Goal: Task Accomplishment & Management: Complete application form

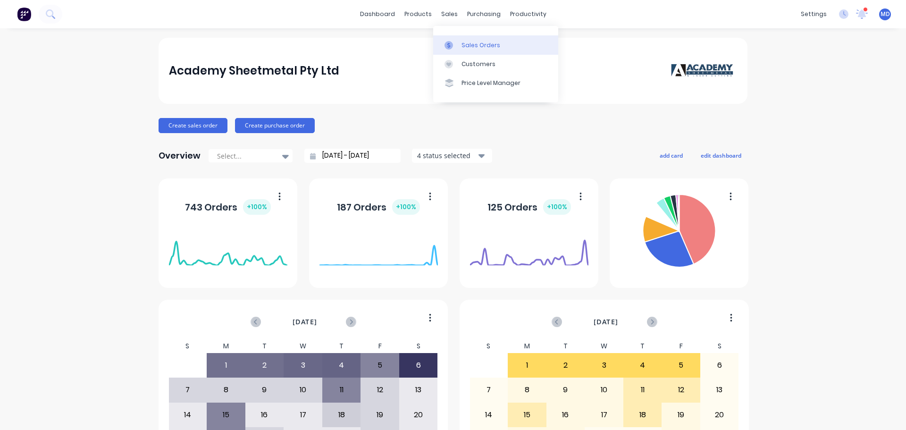
click at [452, 47] on icon at bounding box center [449, 45] width 8 height 8
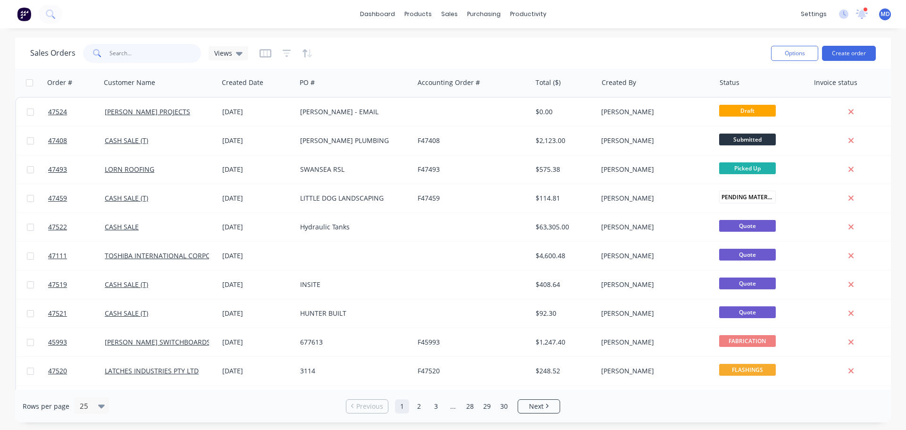
click at [132, 48] on input "text" at bounding box center [156, 53] width 92 height 19
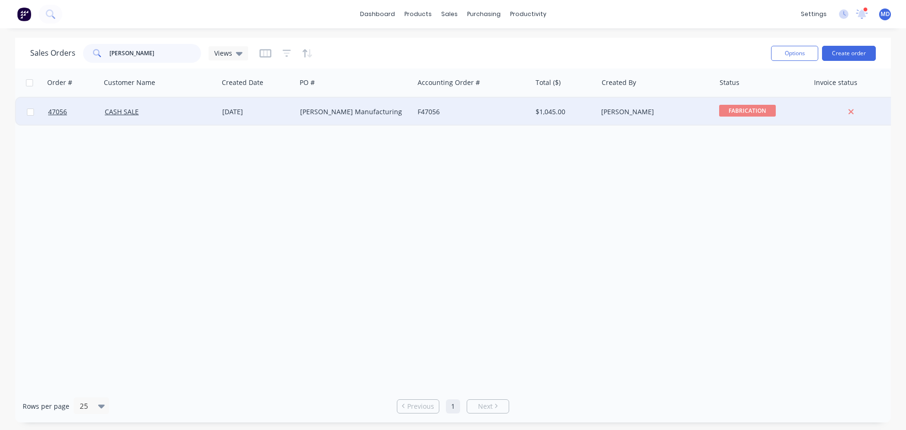
type input "[PERSON_NAME]"
click at [113, 116] on div "CASH SALE" at bounding box center [157, 111] width 105 height 9
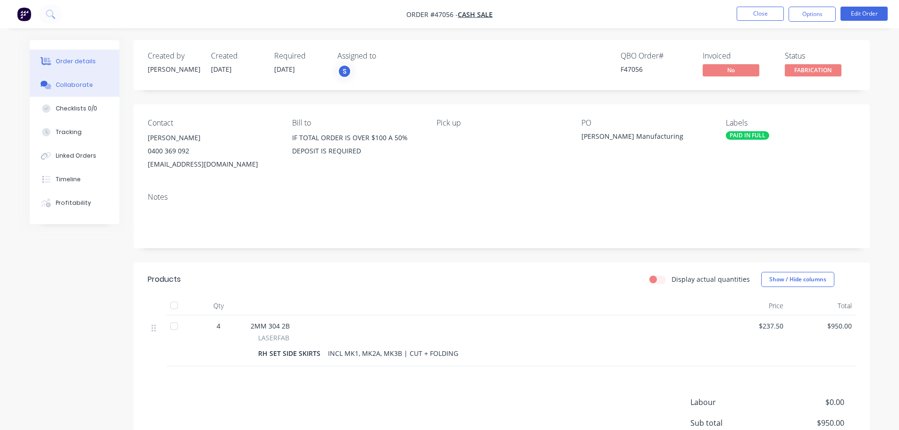
click at [62, 86] on div "Collaborate" at bounding box center [74, 85] width 37 height 8
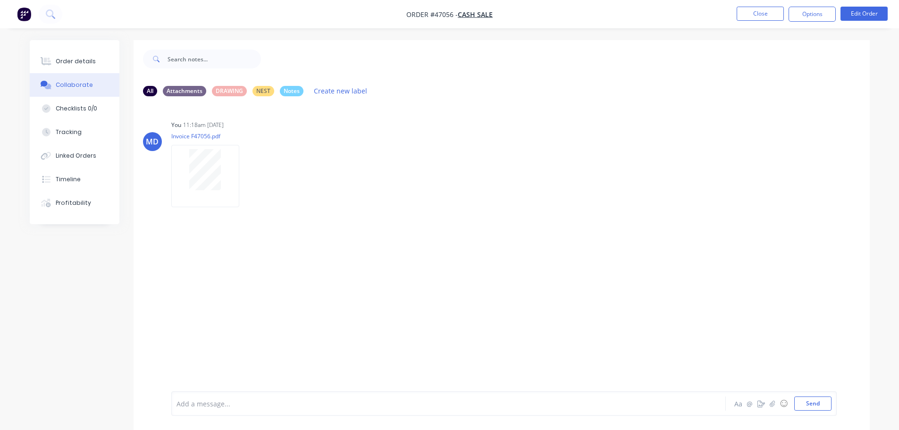
drag, startPoint x: 84, startPoint y: 66, endPoint x: 126, endPoint y: 93, distance: 49.2
click at [84, 66] on button "Order details" at bounding box center [75, 62] width 90 height 24
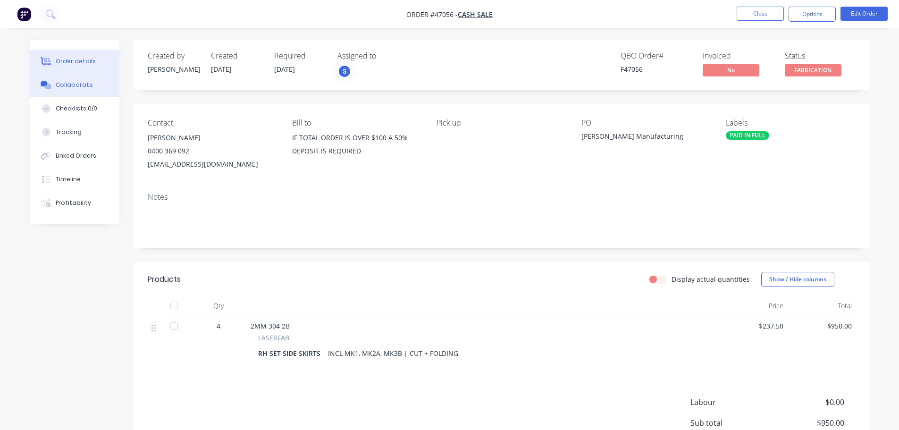
click at [65, 81] on div "Collaborate" at bounding box center [74, 85] width 37 height 8
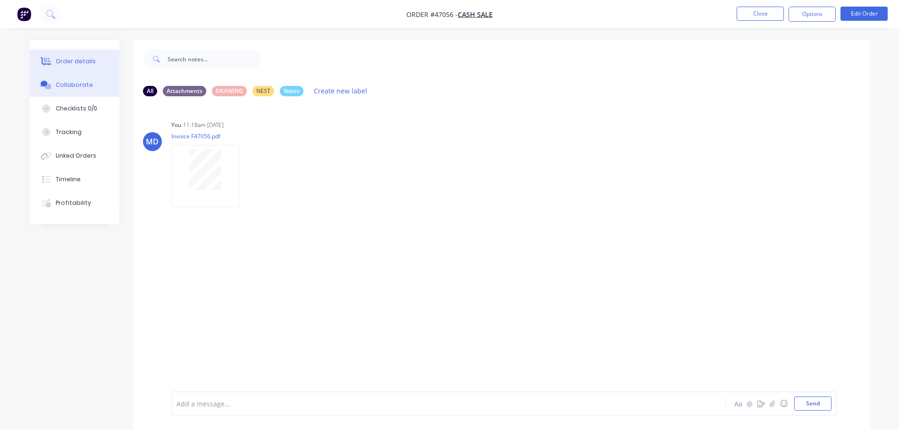
click at [75, 57] on div "Order details" at bounding box center [76, 61] width 40 height 8
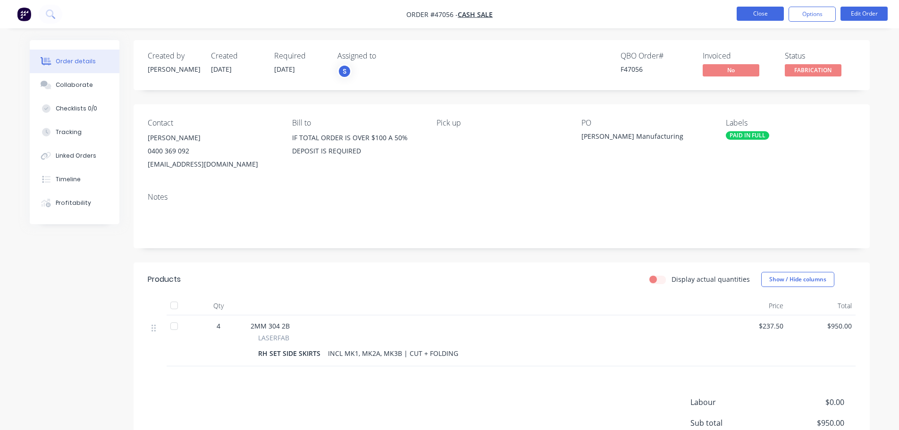
click at [754, 9] on button "Close" at bounding box center [760, 14] width 47 height 14
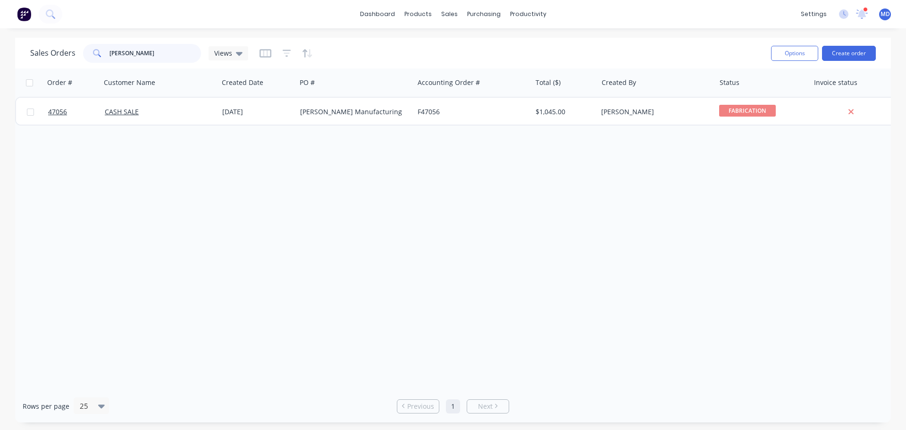
drag, startPoint x: 169, startPoint y: 57, endPoint x: 65, endPoint y: 55, distance: 104.3
click at [65, 56] on div "Sales Orders [PERSON_NAME] Views" at bounding box center [139, 53] width 218 height 19
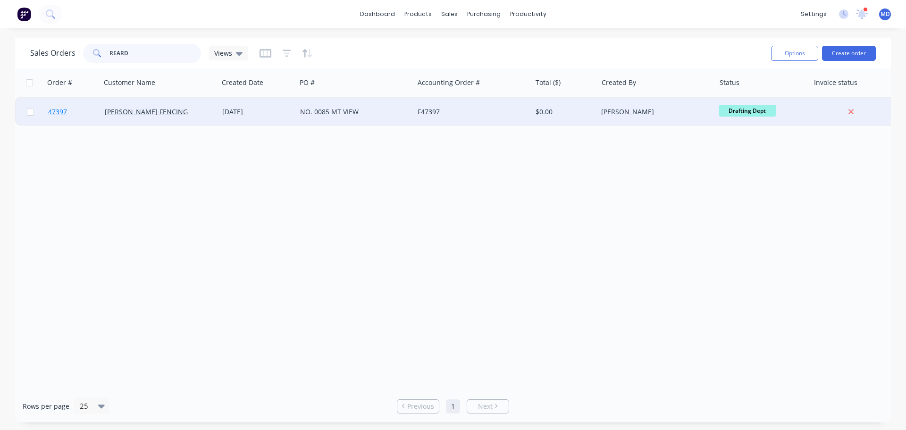
type input "REARD"
click at [52, 113] on span "47397" at bounding box center [57, 111] width 19 height 9
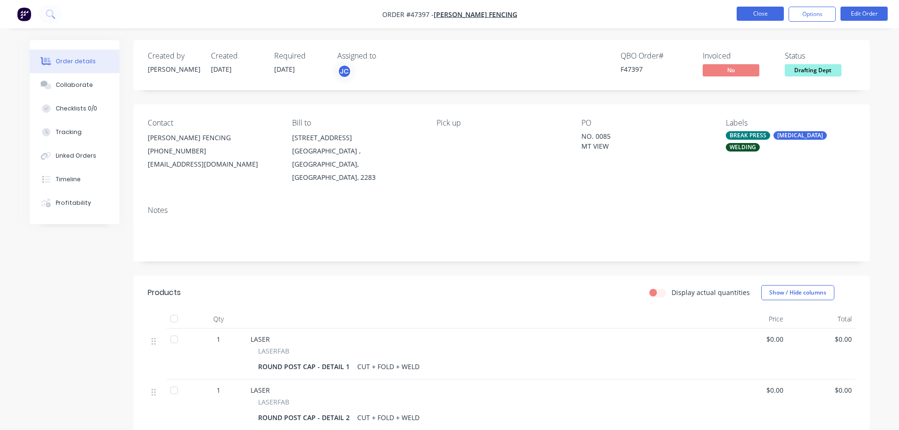
click at [756, 12] on button "Close" at bounding box center [760, 14] width 47 height 14
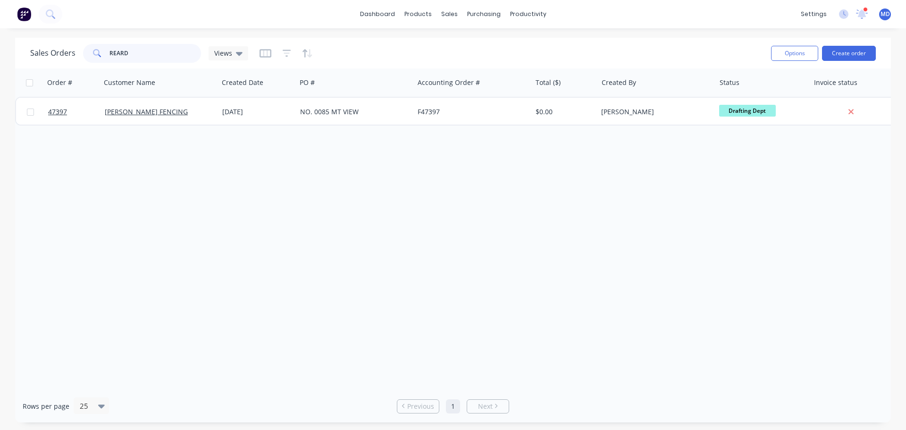
drag, startPoint x: 135, startPoint y: 52, endPoint x: 47, endPoint y: 35, distance: 89.8
click at [47, 39] on div "Sales Orders REARD Views Options Create order" at bounding box center [453, 53] width 876 height 31
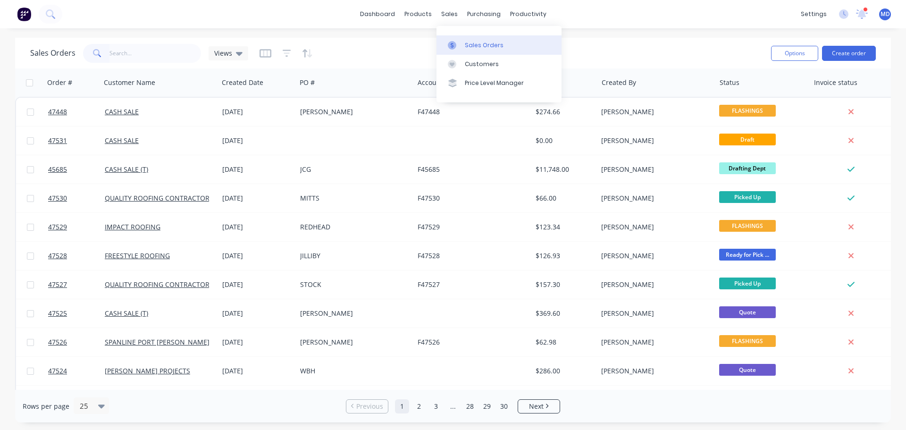
click at [455, 41] on icon at bounding box center [452, 45] width 8 height 8
click at [493, 43] on div "Purchase Orders" at bounding box center [515, 45] width 50 height 8
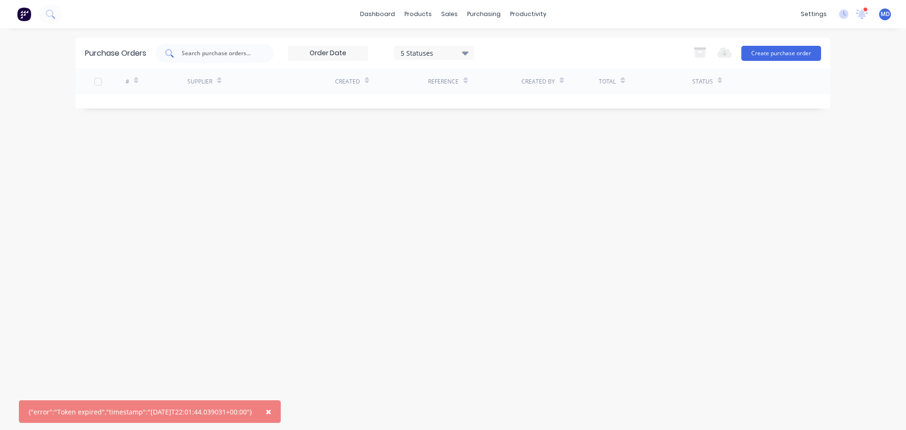
click at [204, 55] on input "text" at bounding box center [220, 53] width 78 height 9
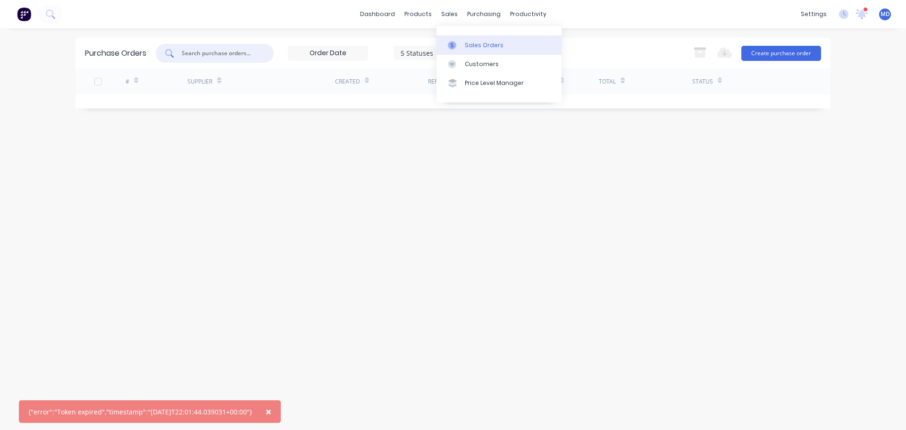
click at [457, 43] on div at bounding box center [455, 45] width 14 height 8
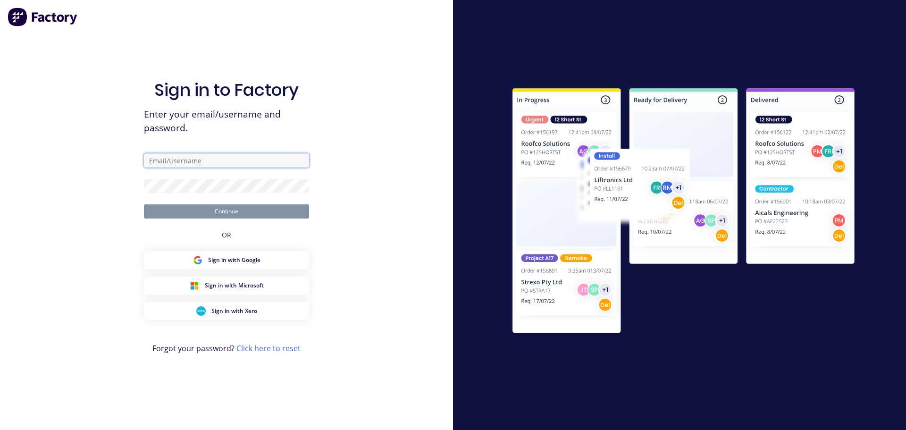
type input "[PERSON_NAME][EMAIL_ADDRESS][DOMAIN_NAME]"
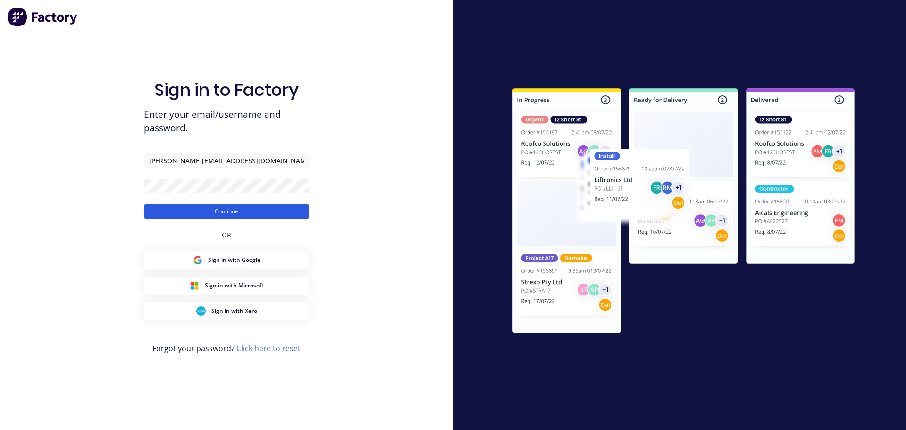
click at [253, 215] on button "Continue" at bounding box center [226, 211] width 165 height 14
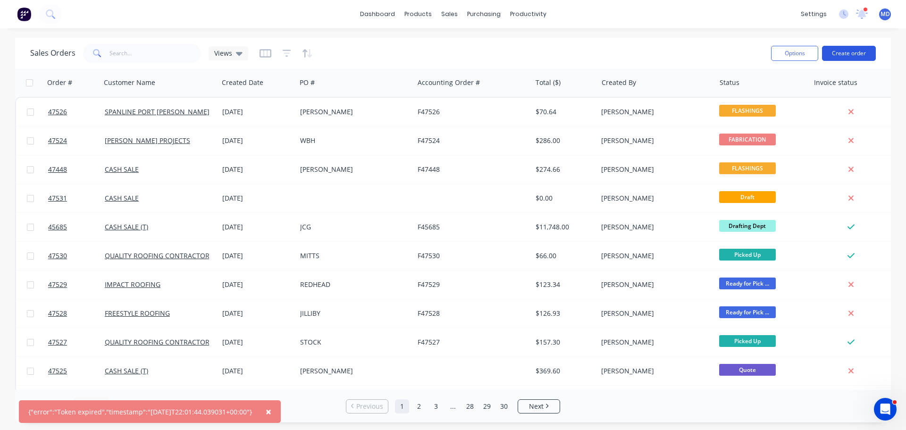
click at [863, 54] on button "Create order" at bounding box center [849, 53] width 54 height 15
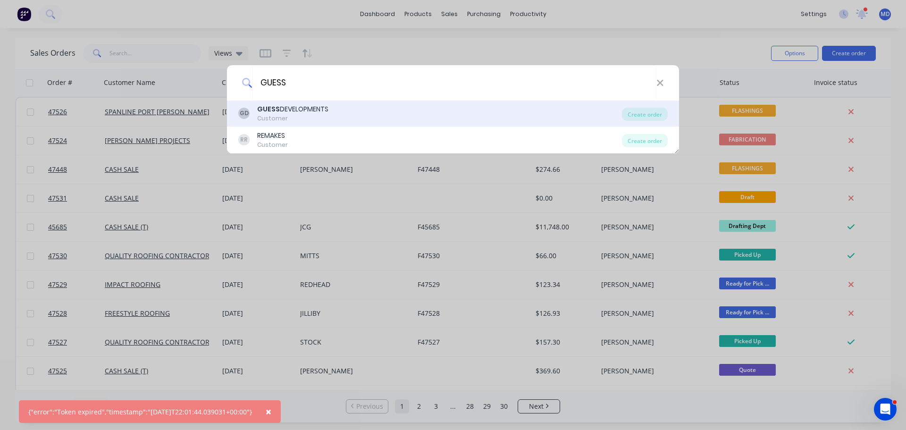
type input "GUESS"
click at [331, 110] on div "GD GUESS DEVELOPMENTS Customer" at bounding box center [430, 113] width 384 height 18
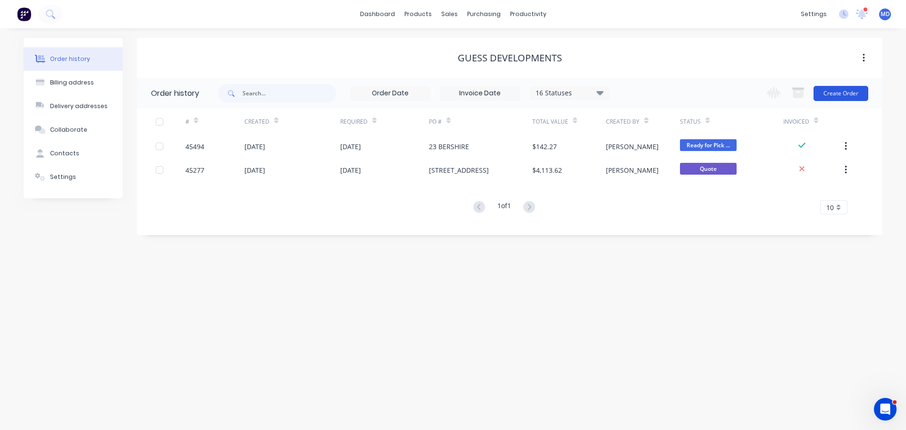
click at [841, 90] on button "Create Order" at bounding box center [841, 93] width 55 height 15
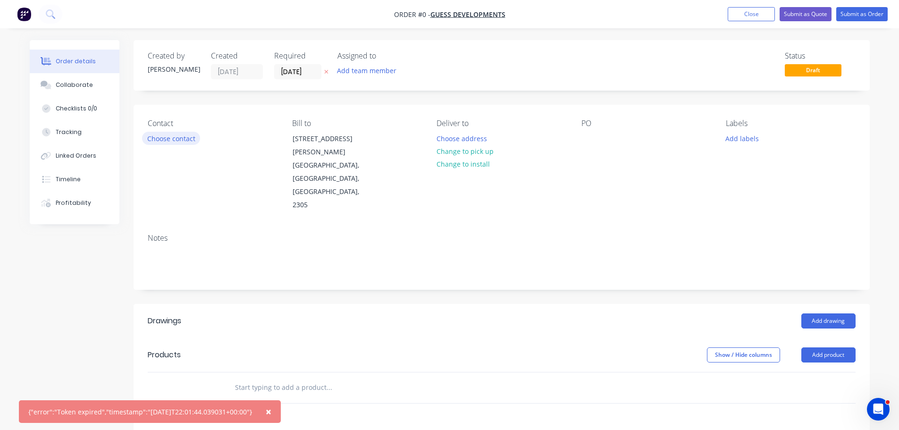
click at [177, 140] on button "Choose contact" at bounding box center [171, 138] width 58 height 13
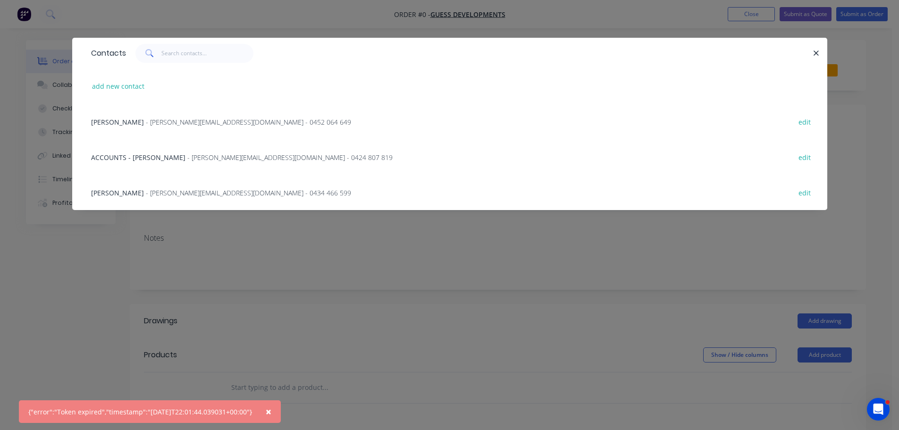
click at [154, 199] on div "[PERSON_NAME] - [PERSON_NAME][EMAIL_ADDRESS][DOMAIN_NAME] - 0434 466 599 edit" at bounding box center [449, 192] width 727 height 35
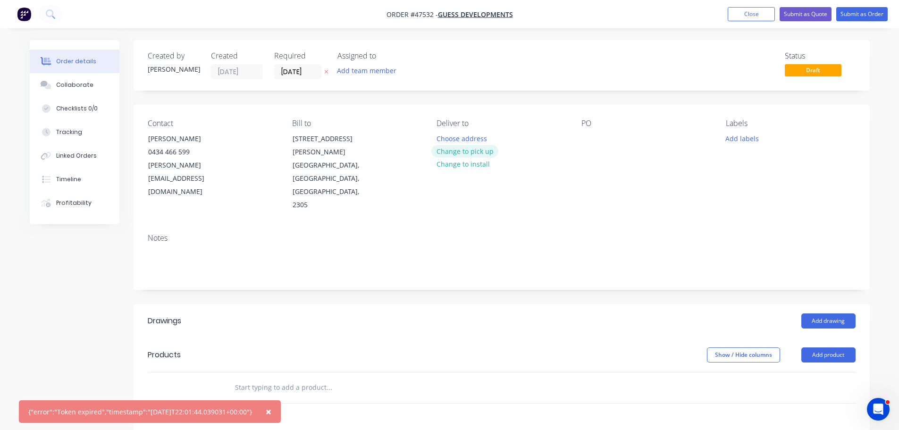
click at [473, 154] on button "Change to pick up" at bounding box center [464, 151] width 67 height 13
click at [585, 137] on div at bounding box center [589, 139] width 15 height 14
click at [826, 313] on button "Add drawing" at bounding box center [829, 320] width 54 height 15
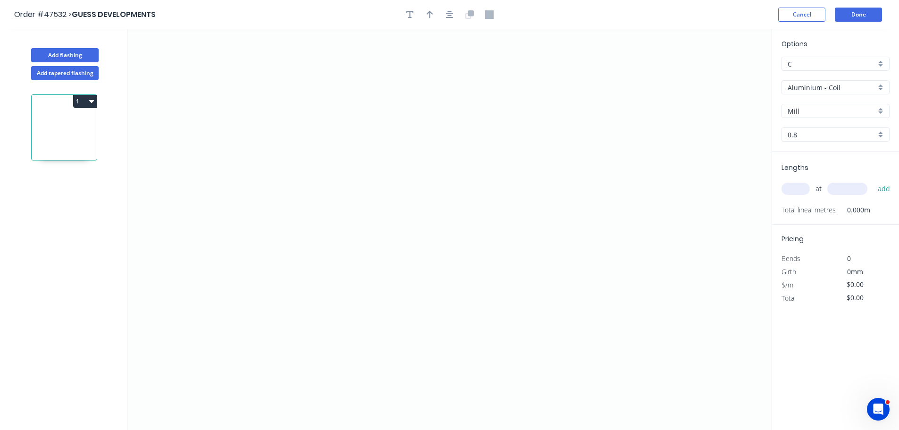
click at [812, 90] on input "Aluminium - Coil" at bounding box center [832, 88] width 88 height 10
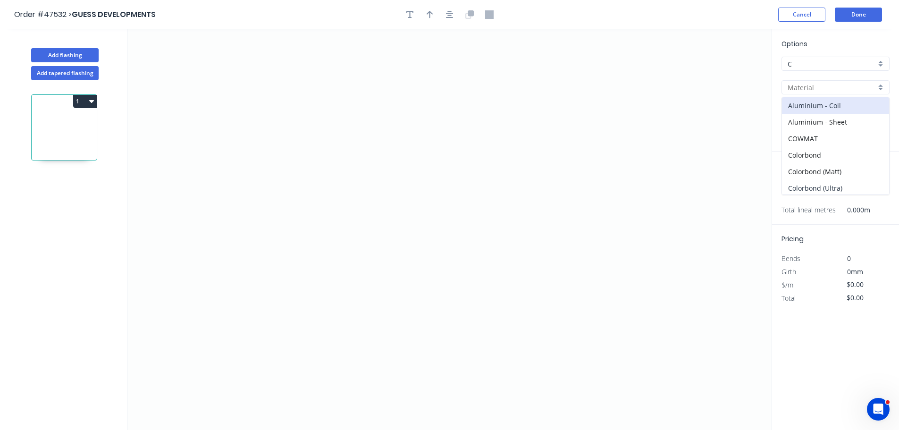
click at [795, 189] on div "Colorbond (Ultra)" at bounding box center [835, 188] width 107 height 17
type input "Colorbond (Ultra)"
type input "Dune"
type input "0.55"
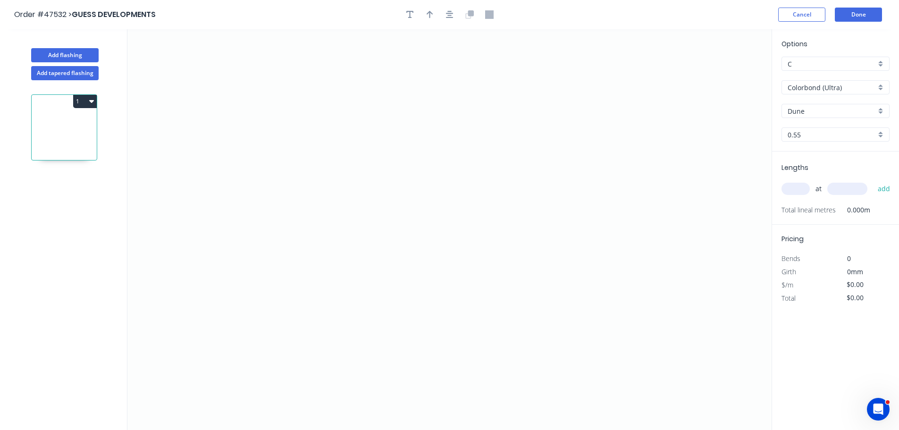
click at [796, 115] on input "Dune" at bounding box center [832, 111] width 88 height 10
click at [801, 175] on div "Surfmist" at bounding box center [835, 178] width 107 height 17
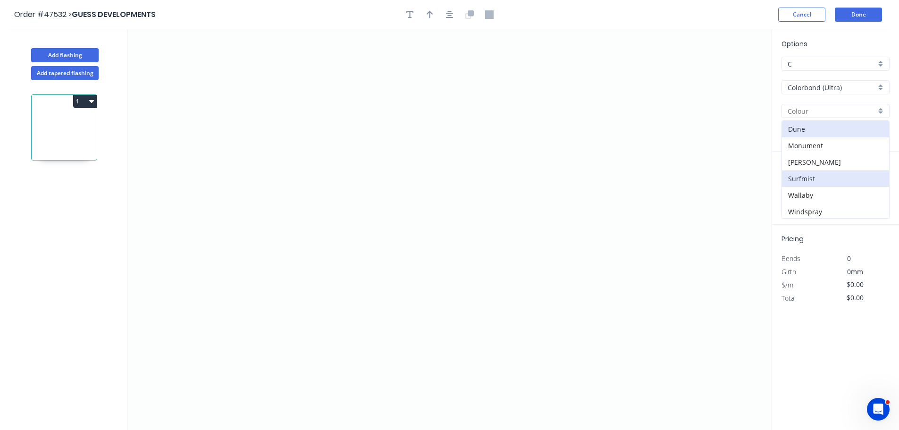
type input "Surfmist"
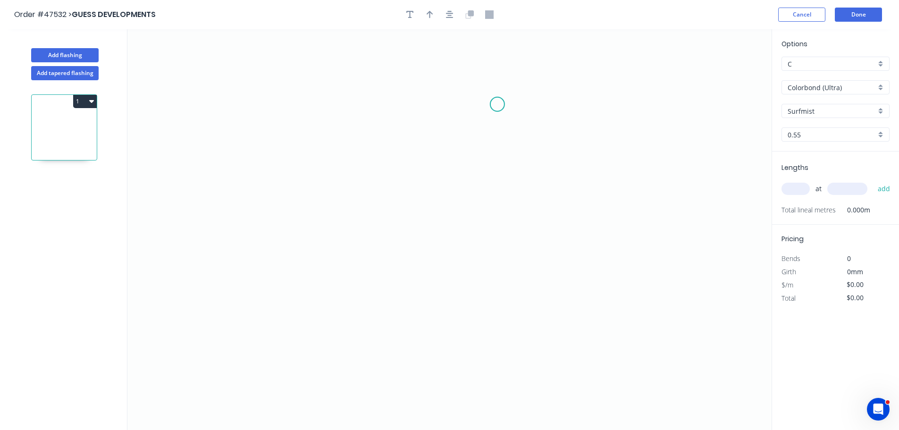
click at [497, 104] on icon "0" at bounding box center [449, 229] width 644 height 401
click at [498, 248] on icon "0" at bounding box center [449, 229] width 644 height 401
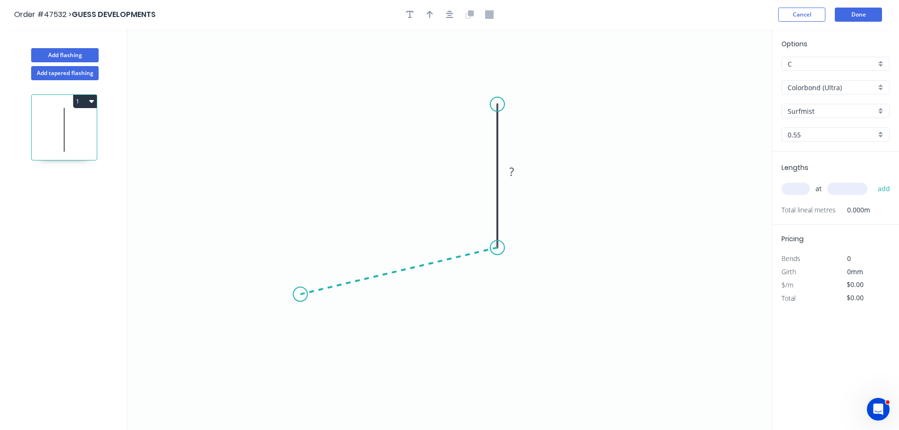
click at [300, 295] on icon "0 ?" at bounding box center [449, 229] width 644 height 401
click at [294, 382] on icon "0 ? ? ? º" at bounding box center [449, 229] width 644 height 401
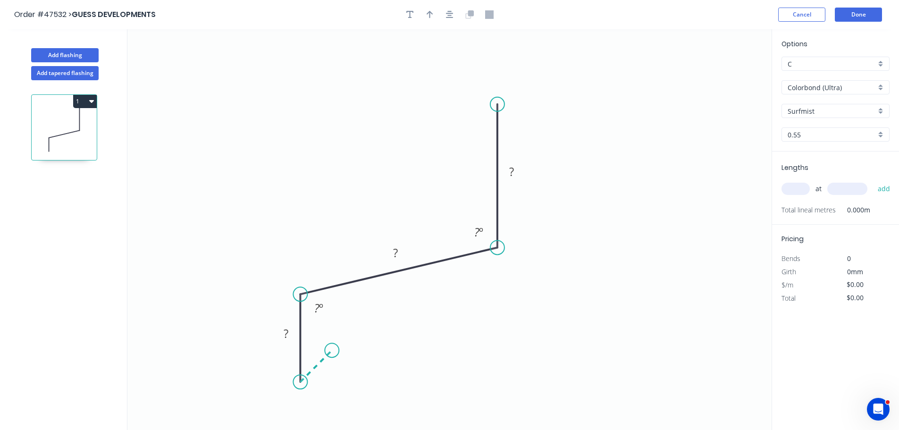
drag, startPoint x: 332, startPoint y: 353, endPoint x: 311, endPoint y: 206, distance: 148.7
click at [332, 351] on icon "0 ? ? ? ? º ? º" at bounding box center [449, 229] width 644 height 401
click at [515, 172] on rect at bounding box center [511, 172] width 19 height 13
type input "$48.68"
click at [422, 14] on div at bounding box center [449, 15] width 99 height 14
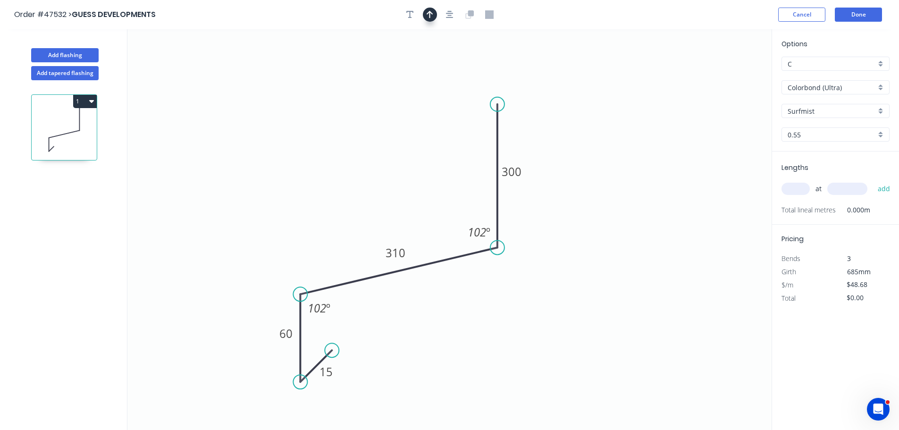
click at [426, 13] on button "button" at bounding box center [430, 15] width 14 height 14
drag, startPoint x: 723, startPoint y: 74, endPoint x: 399, endPoint y: 183, distance: 341.7
click at [409, 181] on icon at bounding box center [413, 166] width 8 height 30
click at [791, 187] on input "text" at bounding box center [796, 189] width 28 height 12
type input "1"
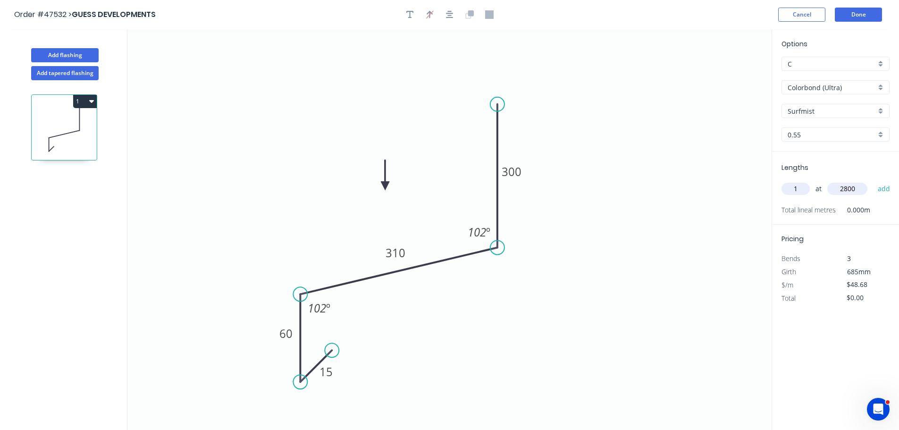
type input "2800"
click at [873, 181] on button "add" at bounding box center [884, 189] width 22 height 16
type input "$136.30"
click at [854, 13] on button "Done" at bounding box center [858, 15] width 47 height 14
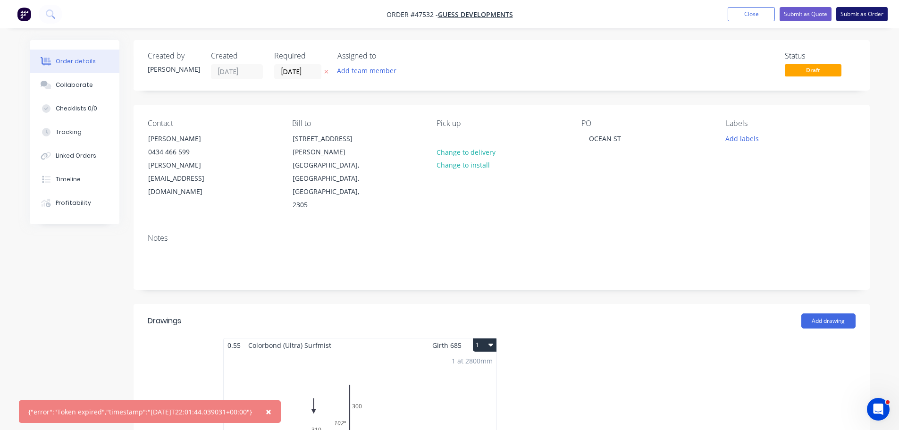
click at [842, 15] on button "Submit as Order" at bounding box center [861, 14] width 51 height 14
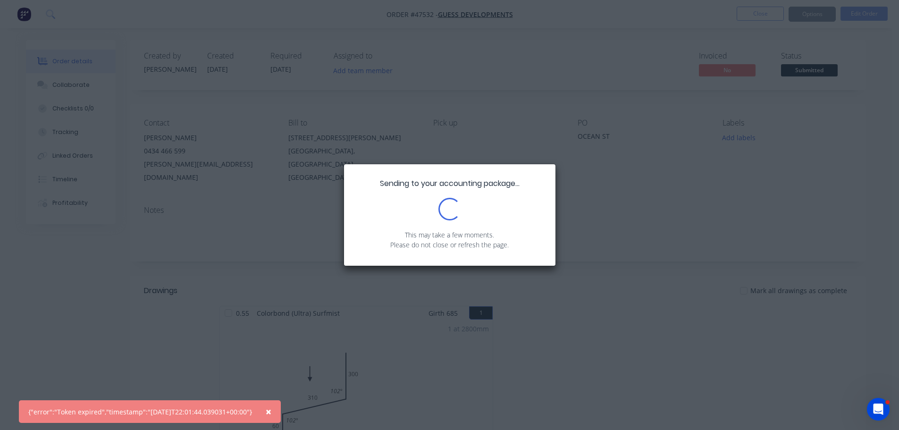
click at [271, 414] on span "×" at bounding box center [269, 411] width 6 height 13
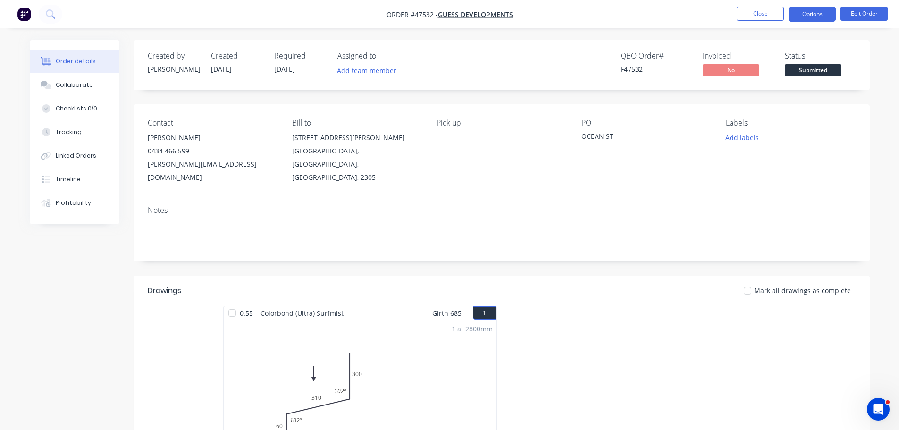
click at [817, 19] on button "Options" at bounding box center [812, 14] width 47 height 15
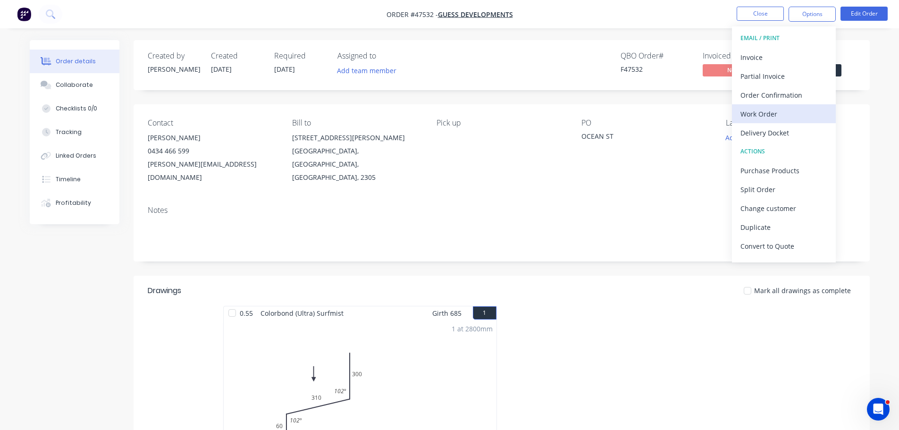
click at [771, 109] on div "Work Order" at bounding box center [784, 114] width 87 height 14
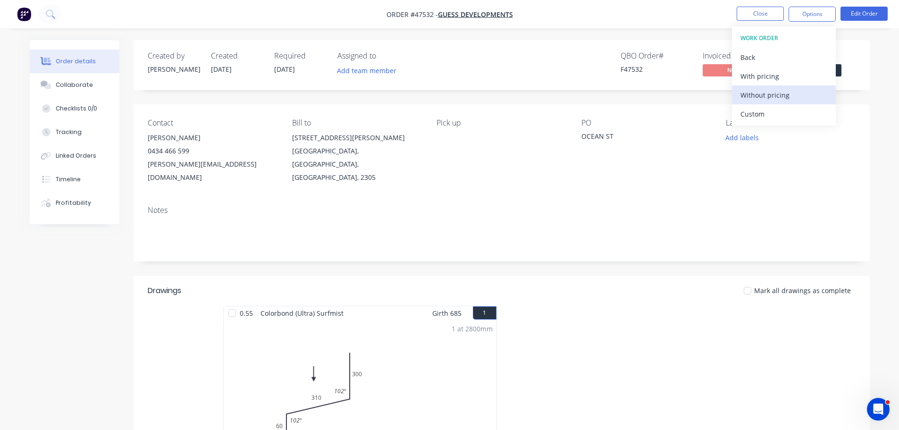
click at [777, 89] on div "Without pricing" at bounding box center [784, 95] width 87 height 14
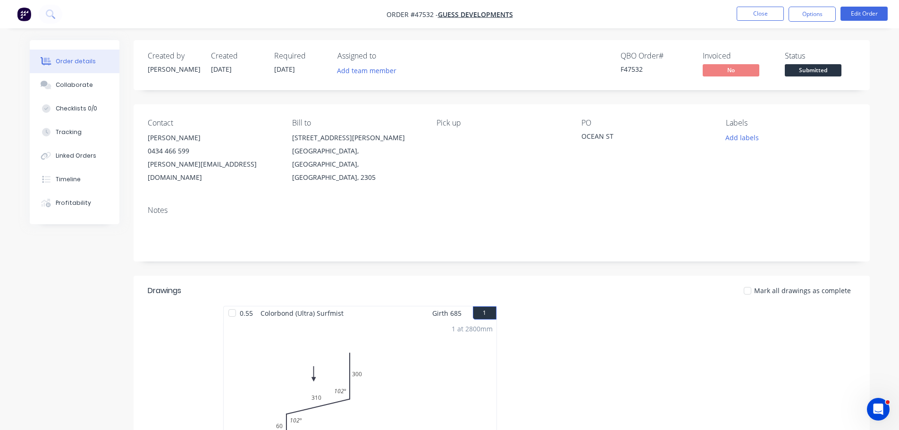
click at [848, 58] on div "Status" at bounding box center [820, 55] width 71 height 9
click at [830, 72] on span "Submitted" at bounding box center [813, 70] width 57 height 12
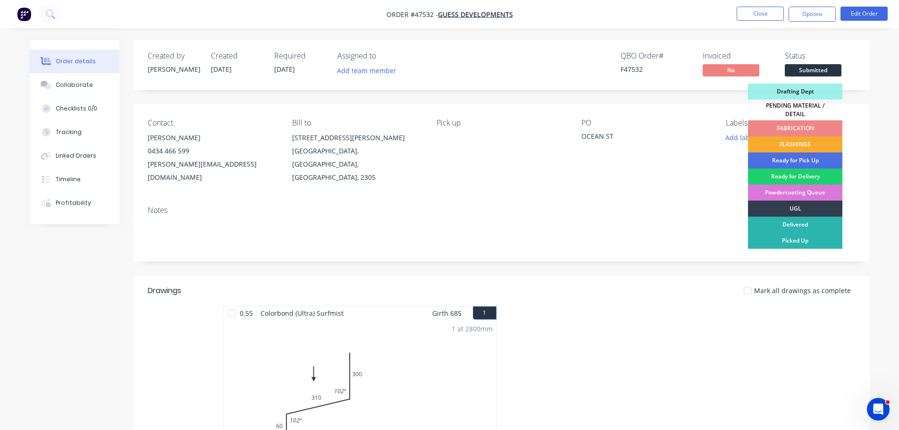
click at [811, 138] on div "FLASHINGS" at bounding box center [795, 144] width 94 height 16
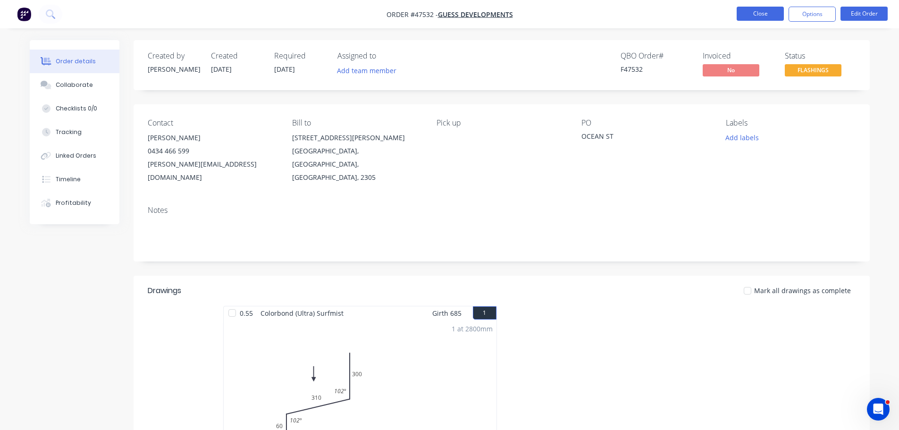
click at [758, 19] on button "Close" at bounding box center [760, 14] width 47 height 14
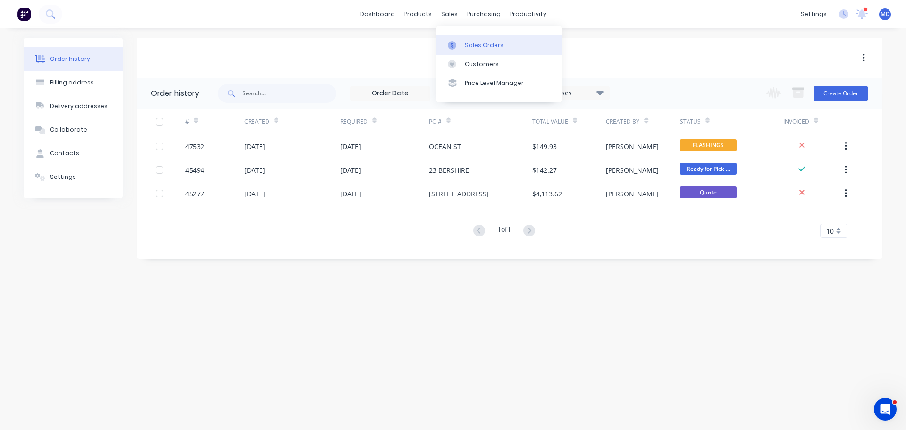
click at [471, 47] on div "Sales Orders" at bounding box center [484, 45] width 39 height 8
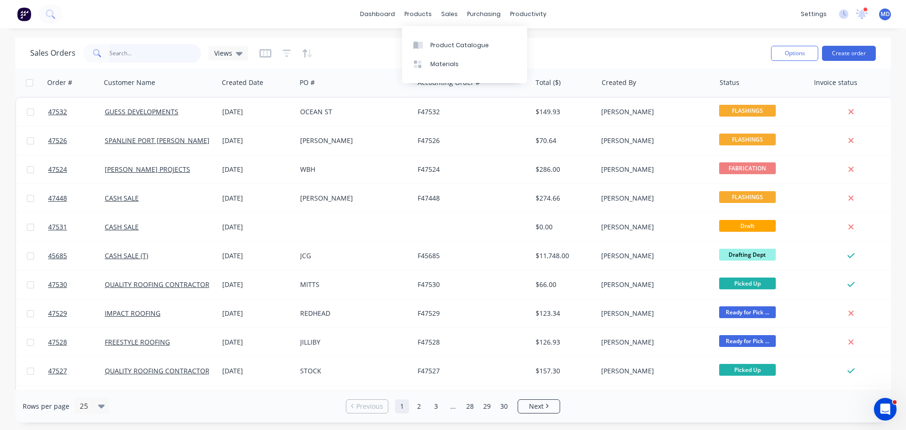
click at [165, 49] on input "text" at bounding box center [156, 53] width 92 height 19
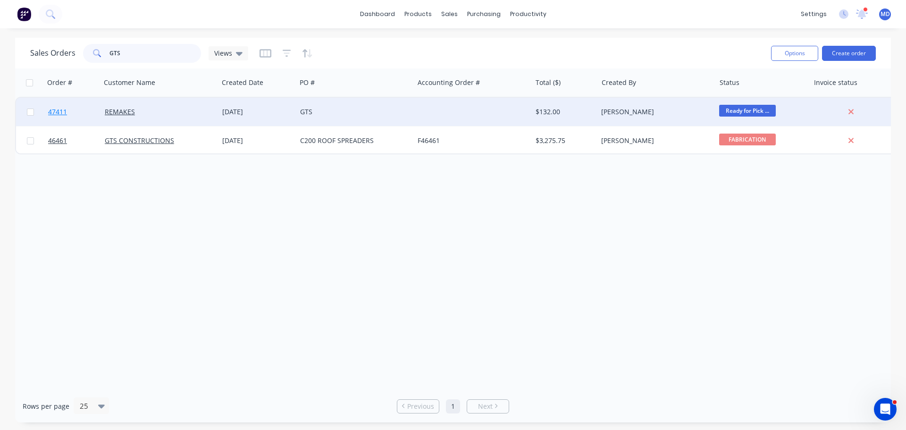
type input "GTS"
click at [66, 109] on span "47411" at bounding box center [57, 111] width 19 height 9
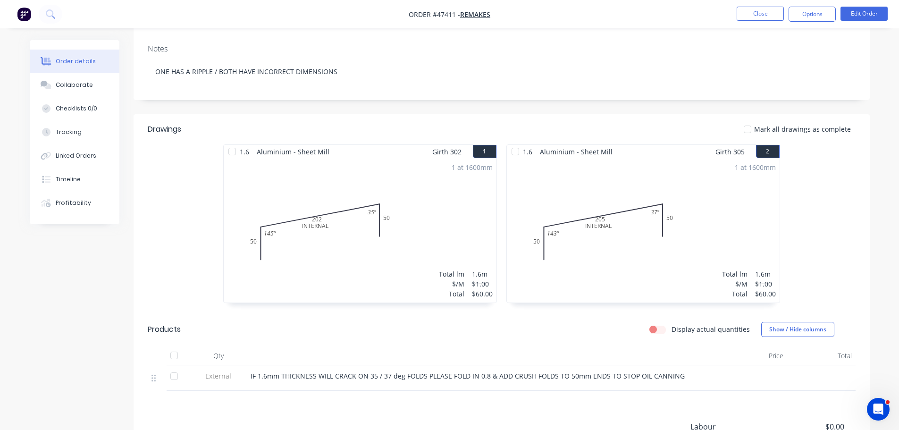
scroll to position [142, 0]
